Goal: Use online tool/utility: Utilize a website feature to perform a specific function

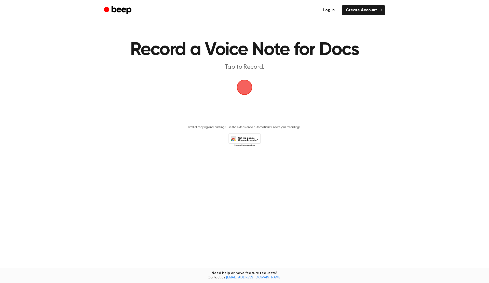
click at [247, 90] on span "button" at bounding box center [244, 87] width 14 height 14
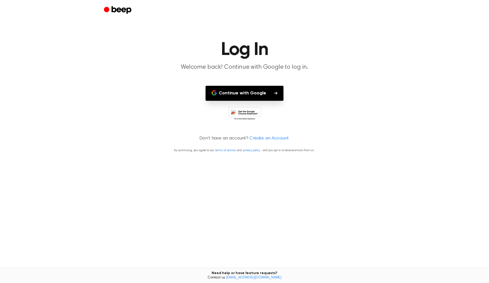
click at [261, 92] on button "Continue with Google" at bounding box center [244, 93] width 78 height 15
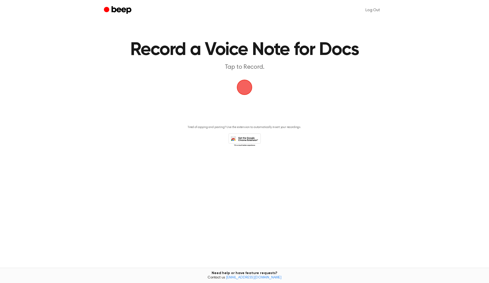
click at [245, 92] on span "button" at bounding box center [244, 87] width 14 height 14
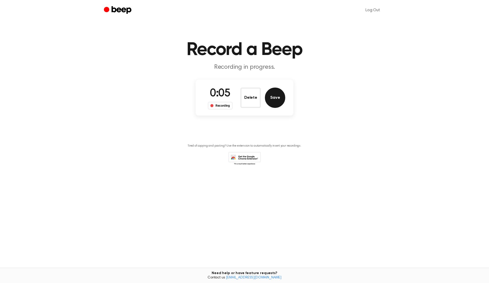
click at [272, 102] on button "Save" at bounding box center [275, 98] width 20 height 20
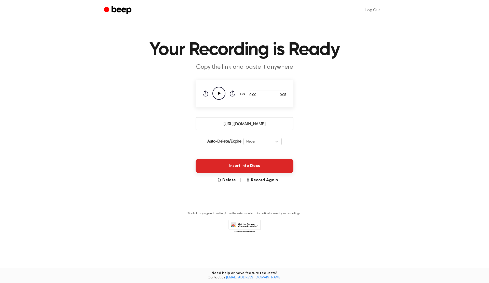
click at [240, 165] on button "Insert into Docs" at bounding box center [244, 166] width 98 height 14
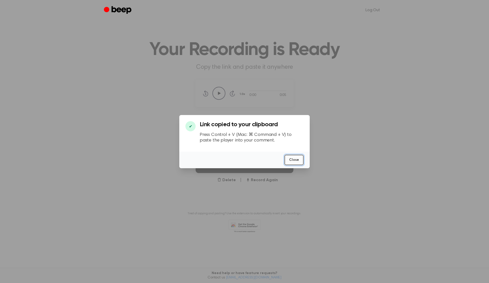
click at [296, 161] on button "Close" at bounding box center [293, 160] width 19 height 10
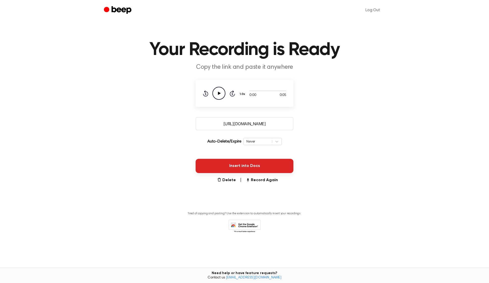
click at [256, 166] on button "Insert into Docs" at bounding box center [244, 166] width 98 height 14
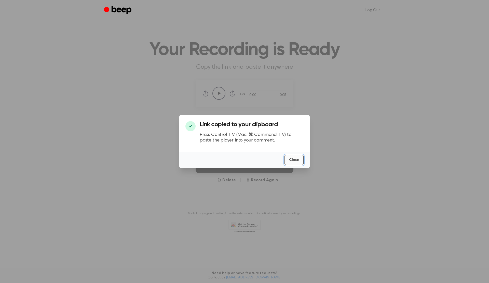
click at [291, 159] on button "Close" at bounding box center [293, 160] width 19 height 10
